Goal: Information Seeking & Learning: Learn about a topic

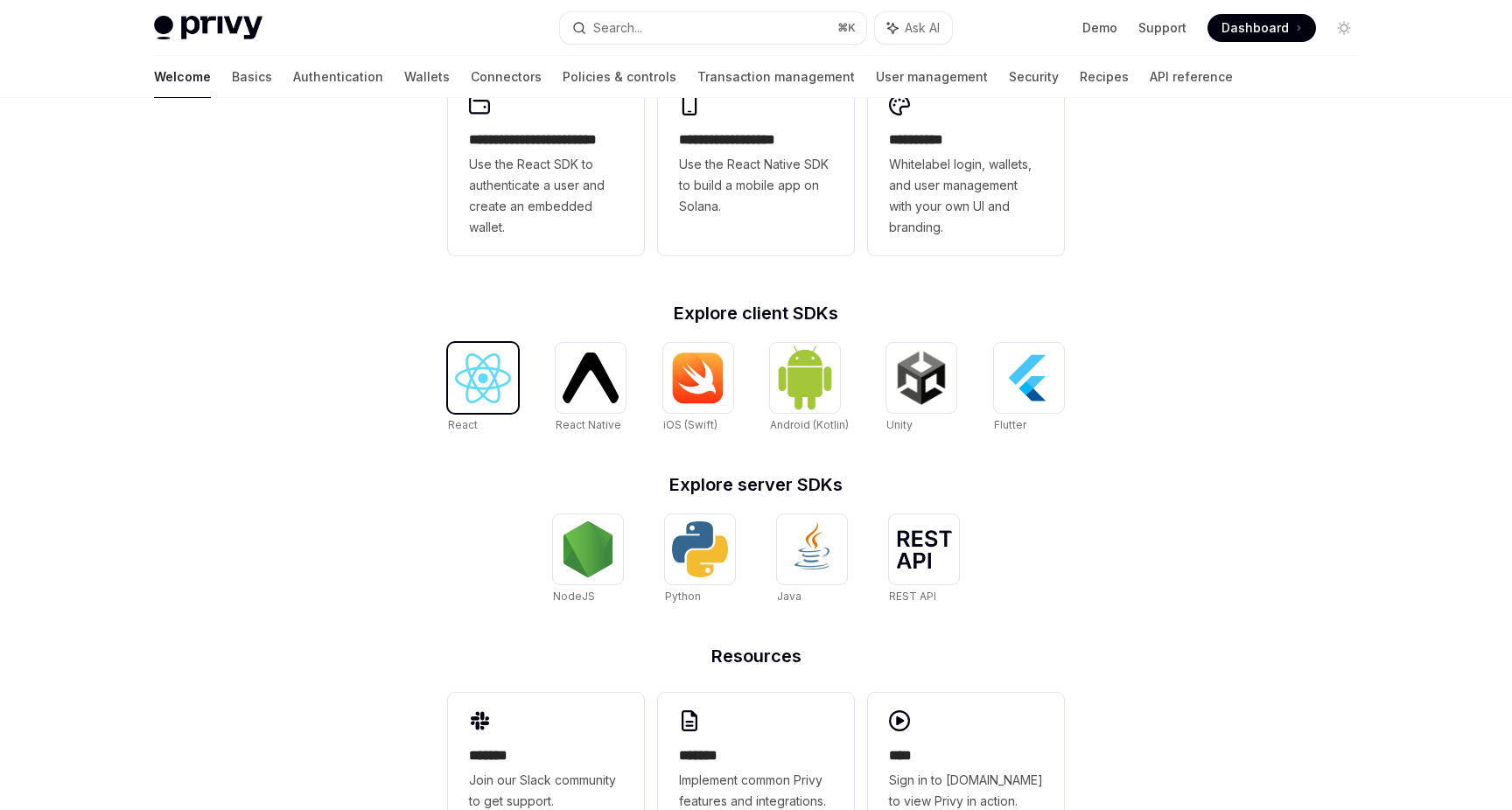
scroll to position [376, 0]
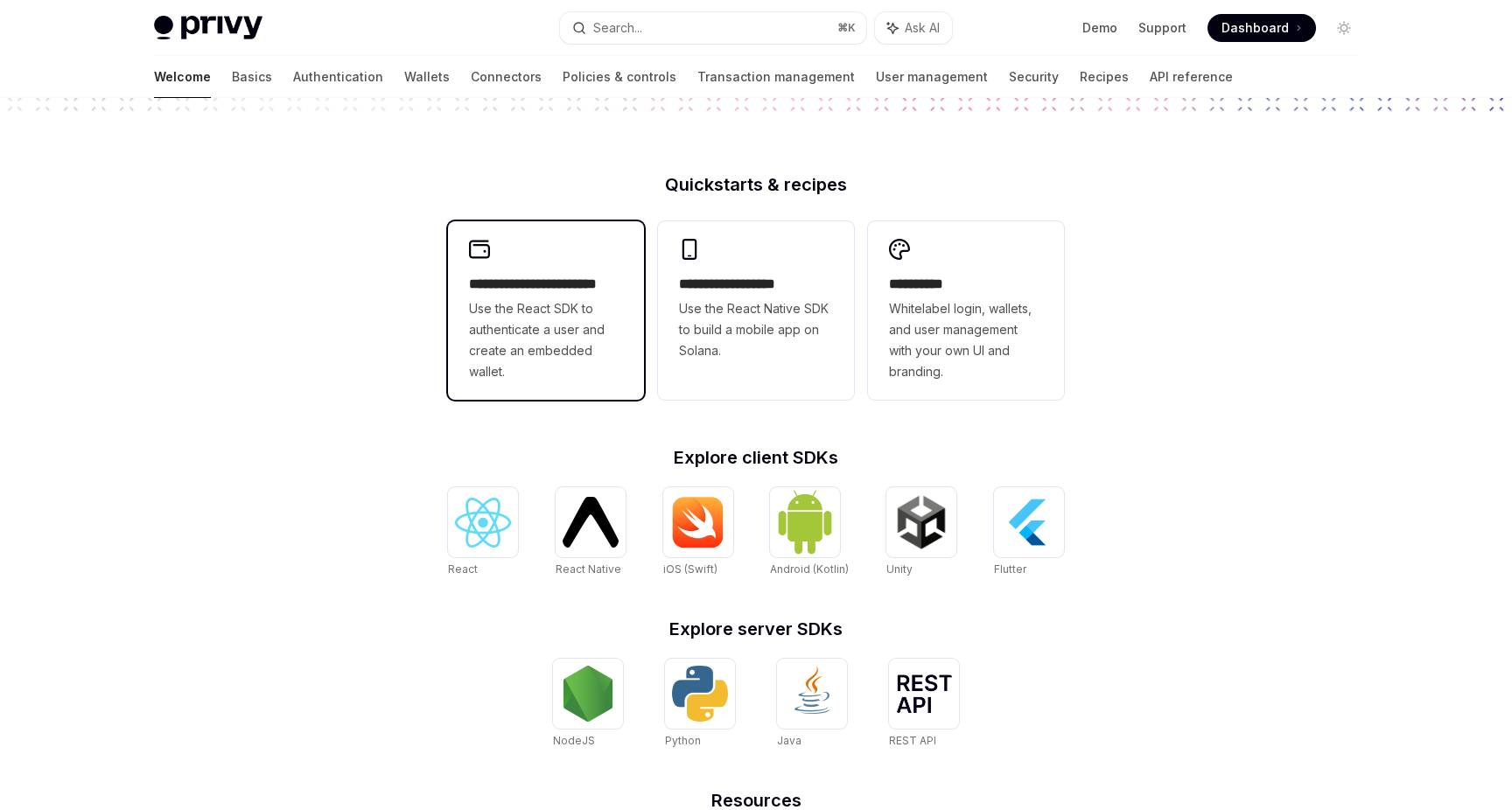
click at [514, 281] on h2 "**********" at bounding box center [546, 284] width 154 height 21
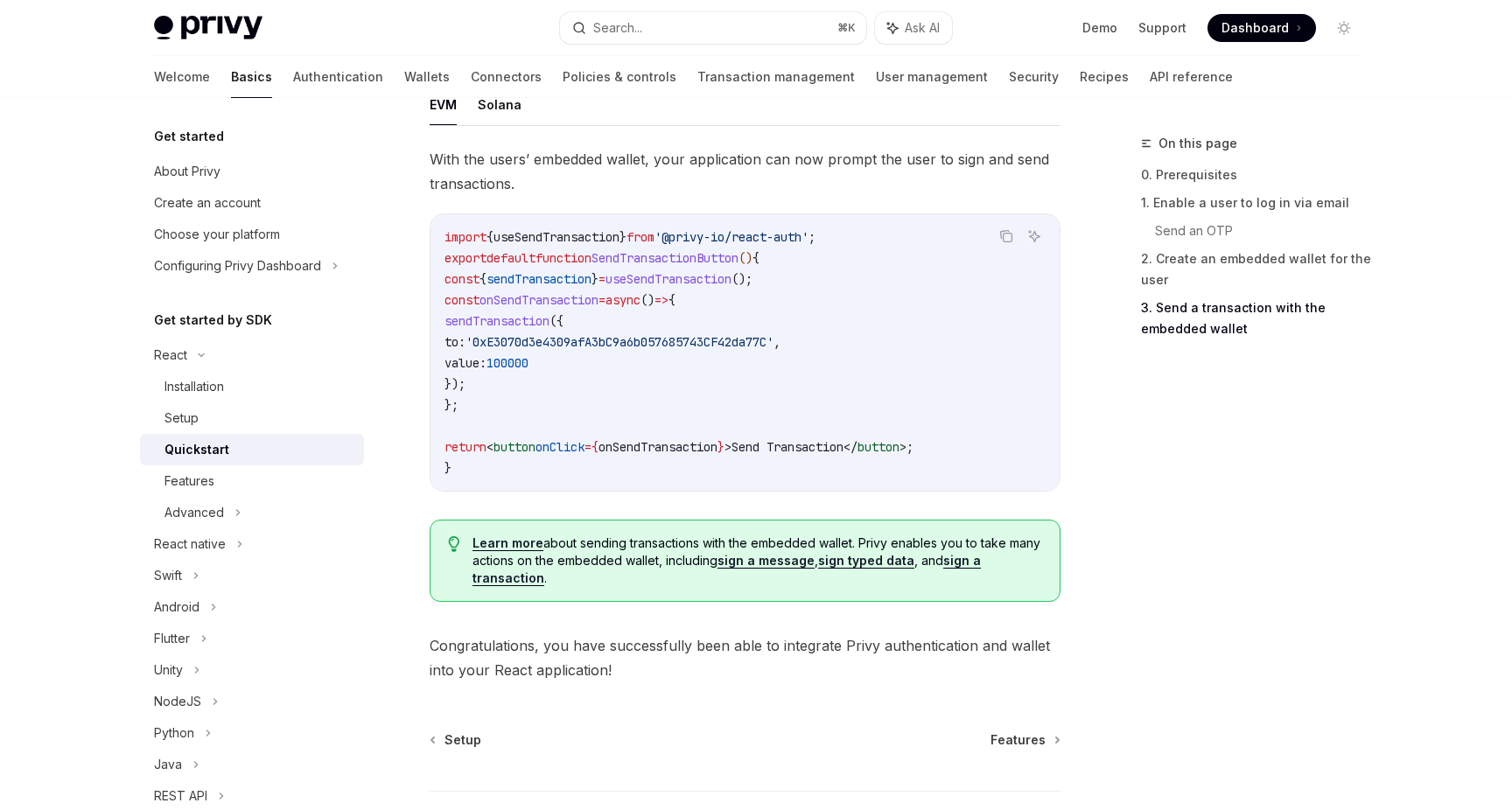
scroll to position [1733, 0]
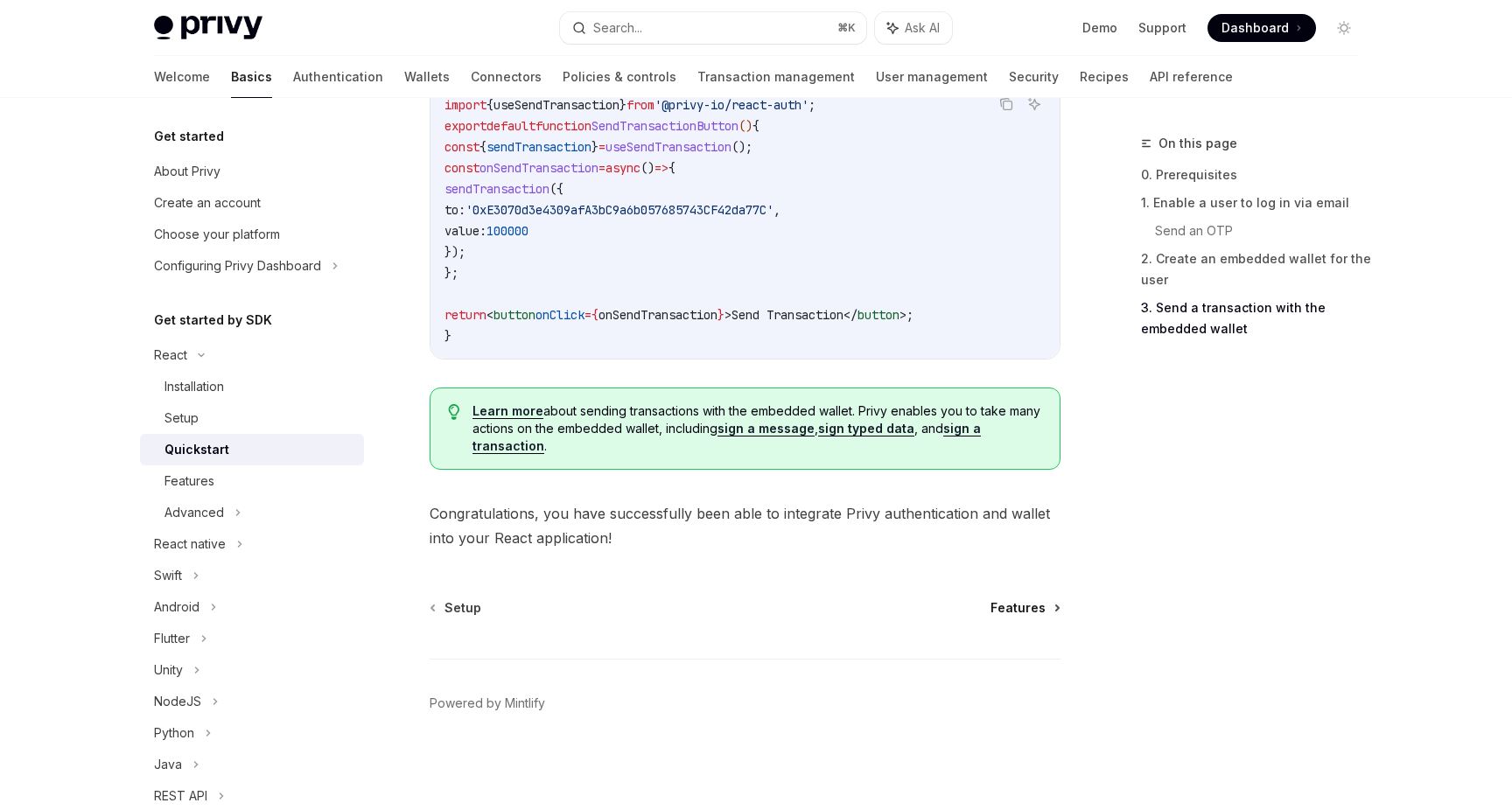
click at [1025, 608] on span "Features" at bounding box center [1018, 608] width 55 height 17
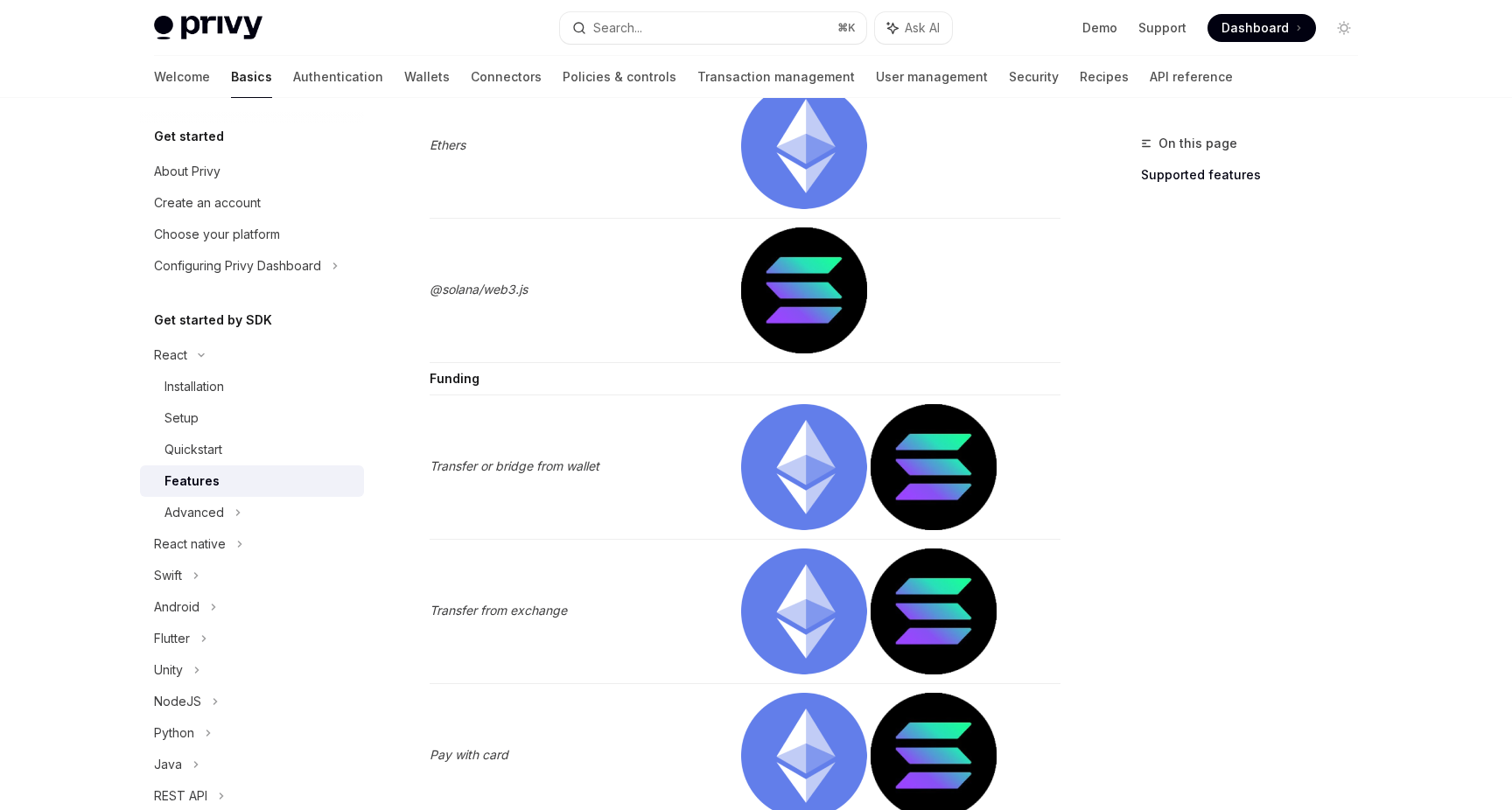
scroll to position [3693, 0]
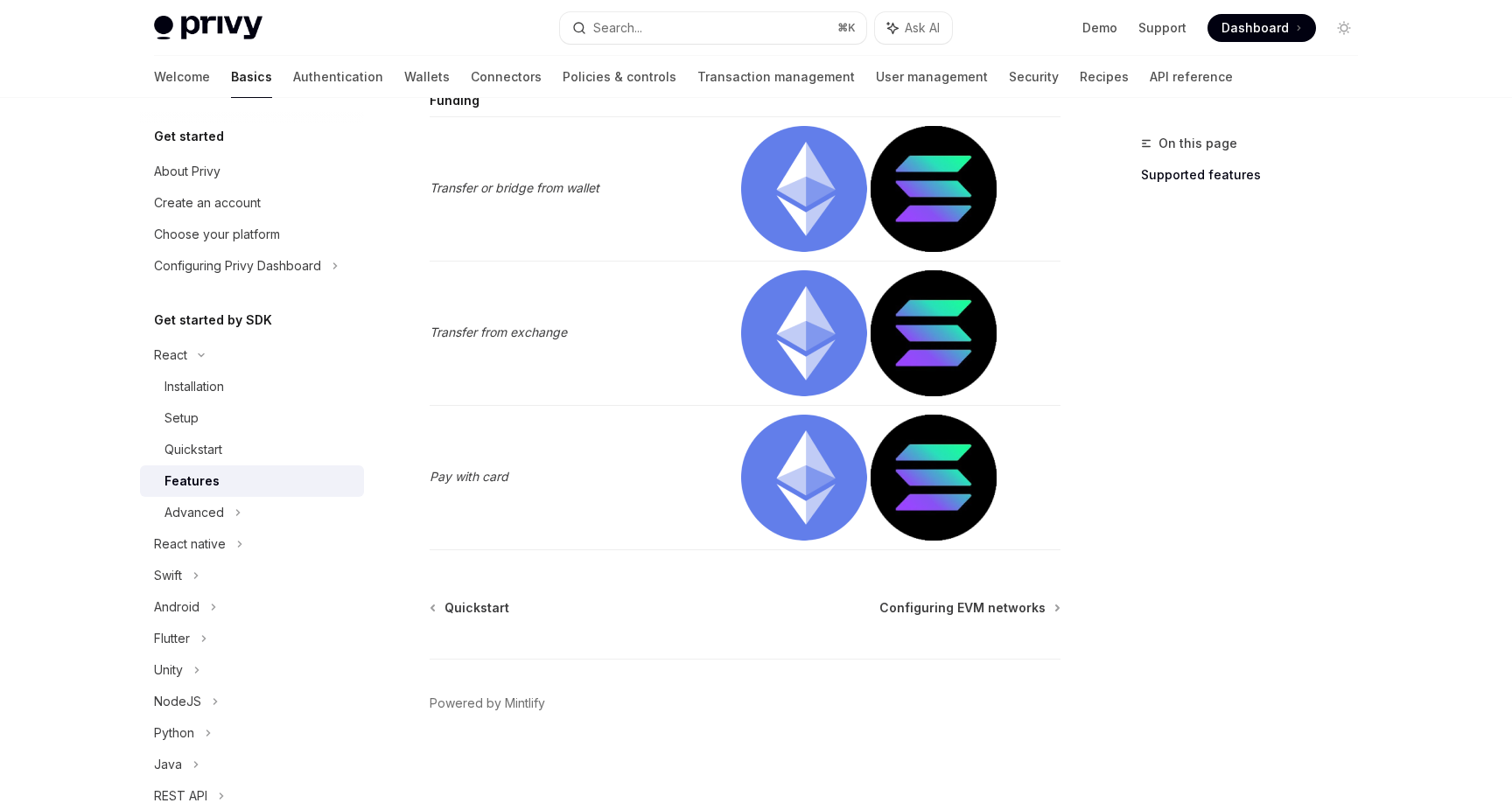
click at [946, 620] on div "Quickstart Configuring EVM networks Powered by [PERSON_NAME]" at bounding box center [746, 704] width 631 height 211
click at [942, 609] on span "Configuring EVM networks" at bounding box center [962, 608] width 166 height 17
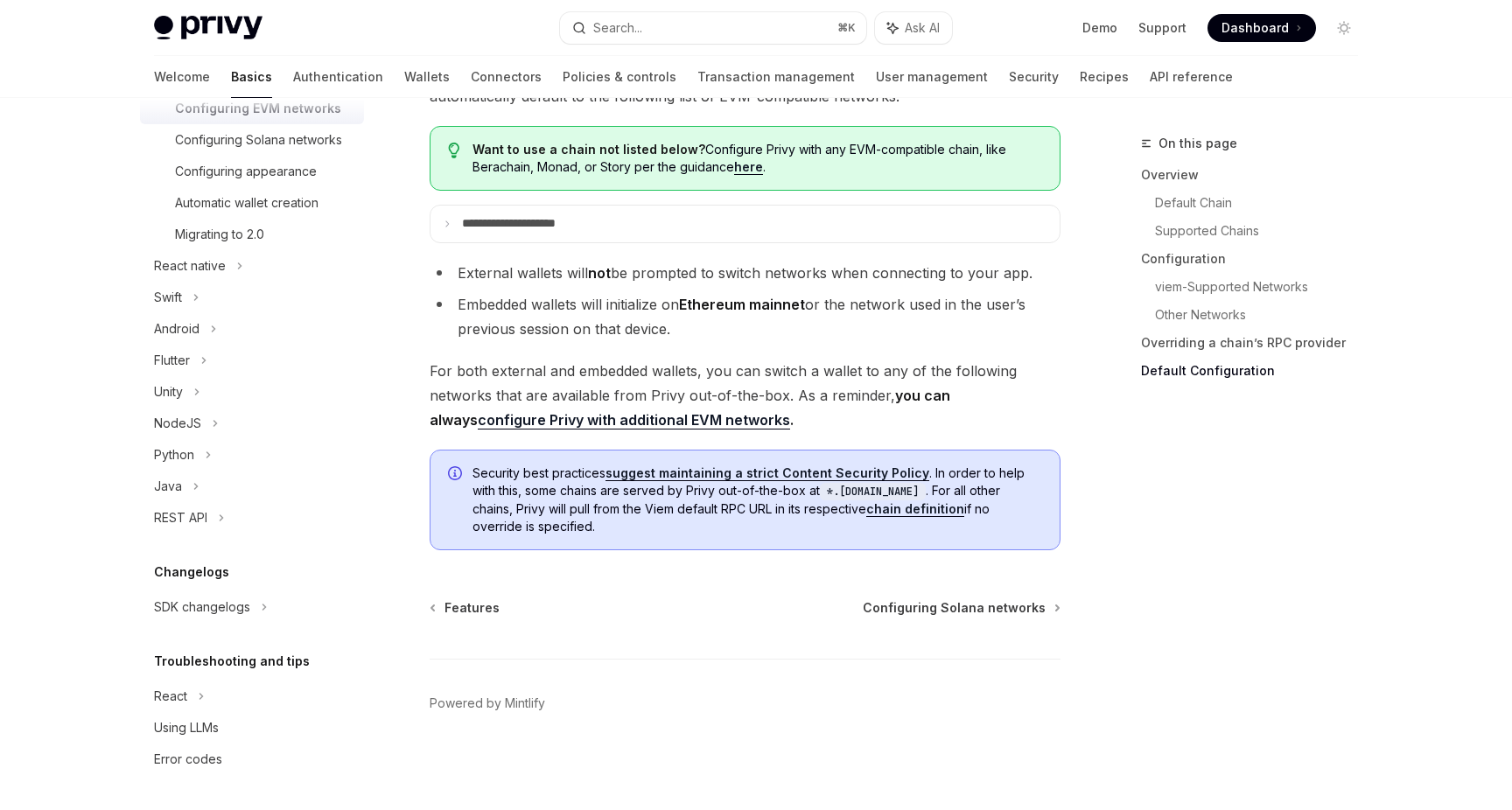
scroll to position [4470, 0]
click at [921, 607] on span "Configuring Solana networks" at bounding box center [954, 608] width 183 height 17
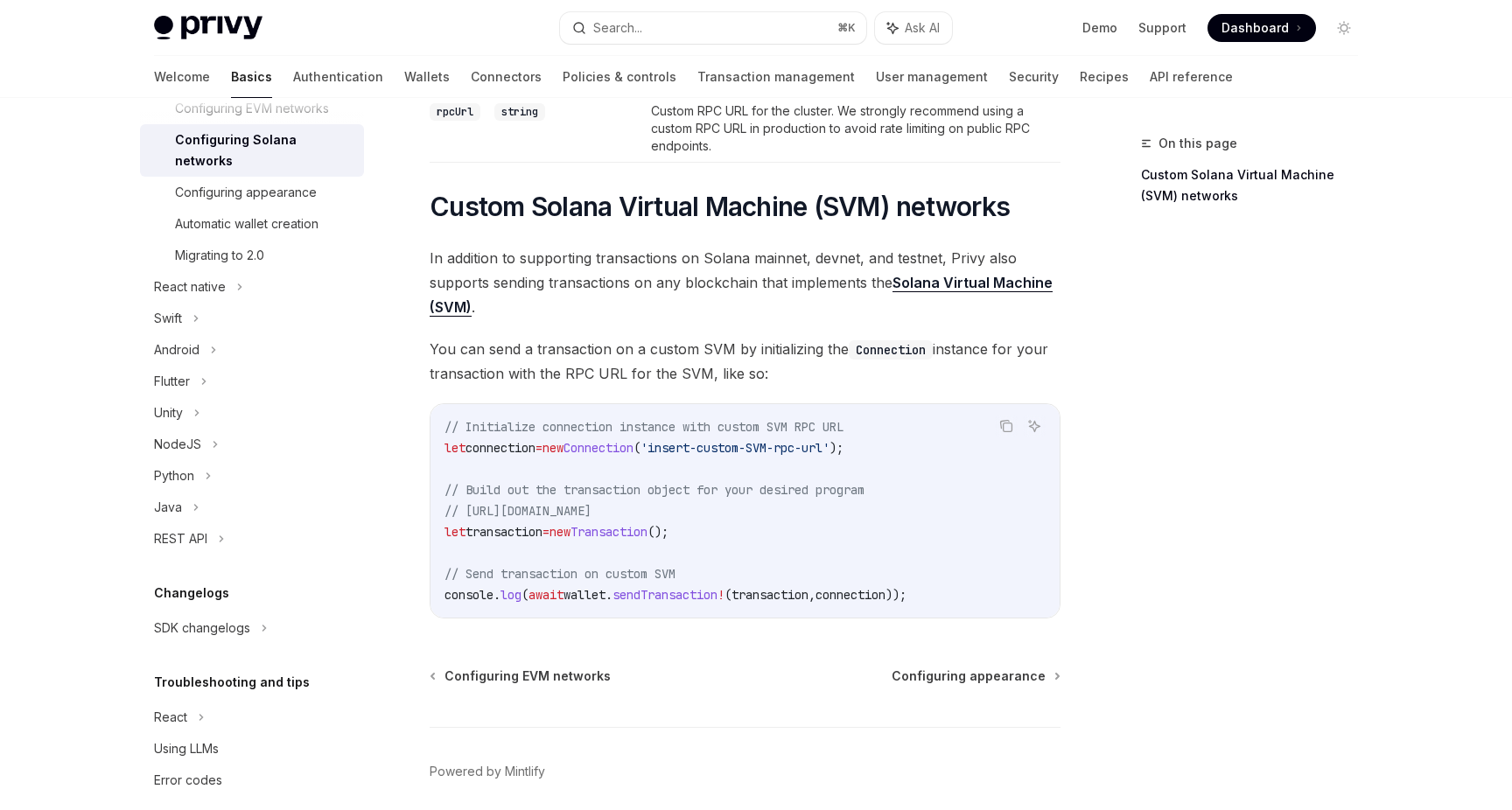
scroll to position [698, 0]
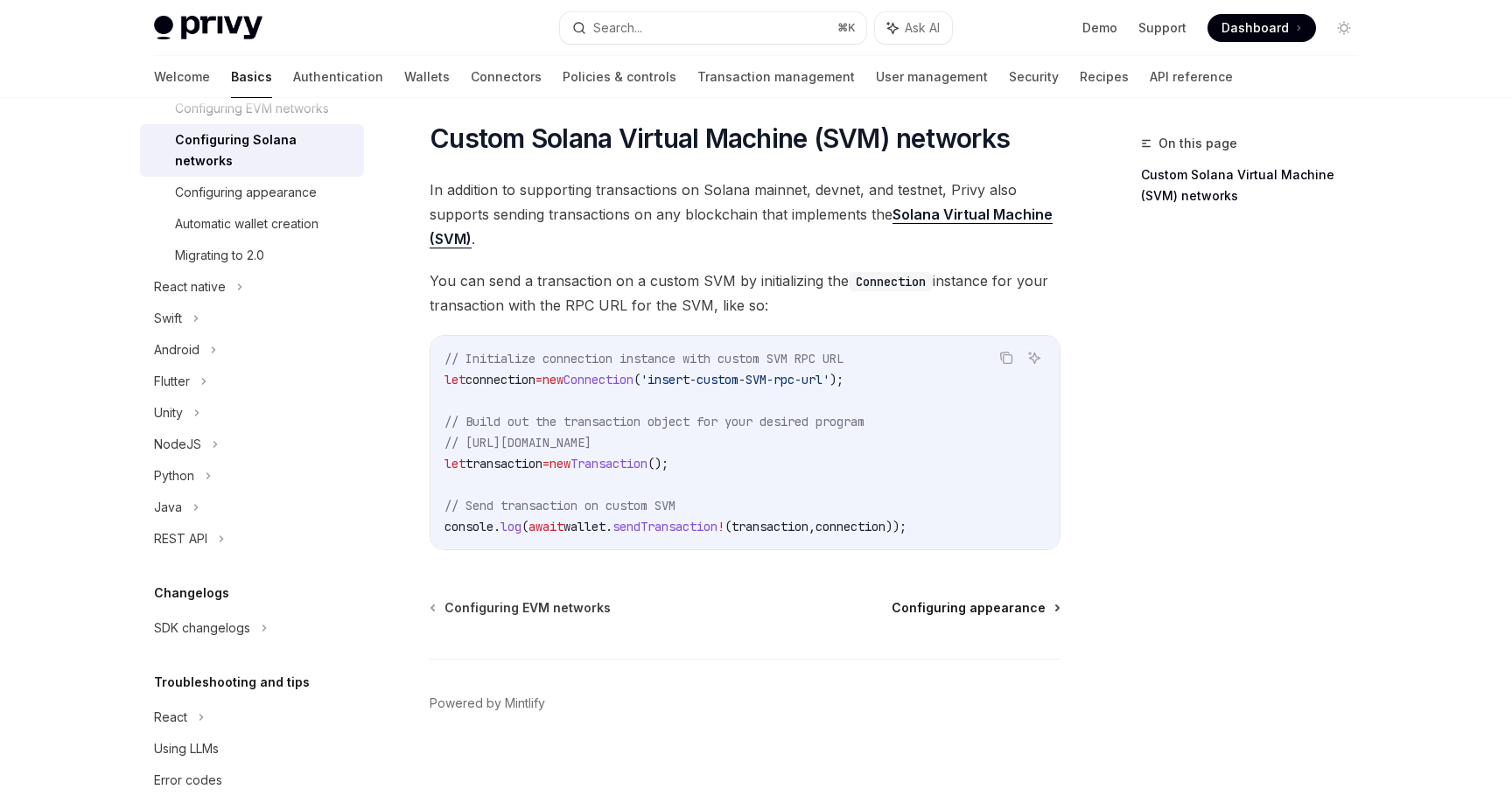
click at [933, 607] on span "Configuring appearance" at bounding box center [969, 608] width 154 height 17
type textarea "*"
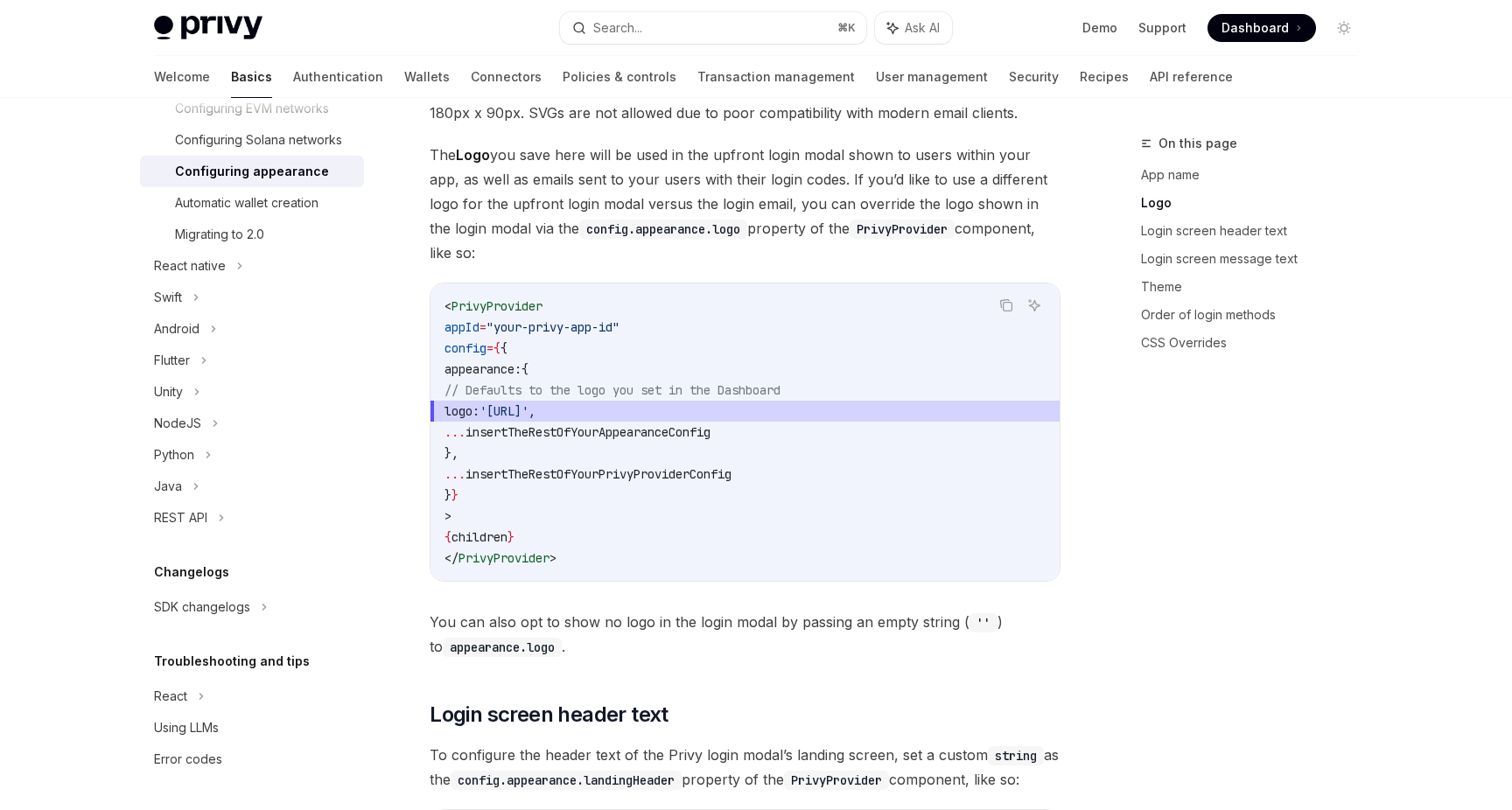
scroll to position [785, 0]
